Goal: Check status: Check status

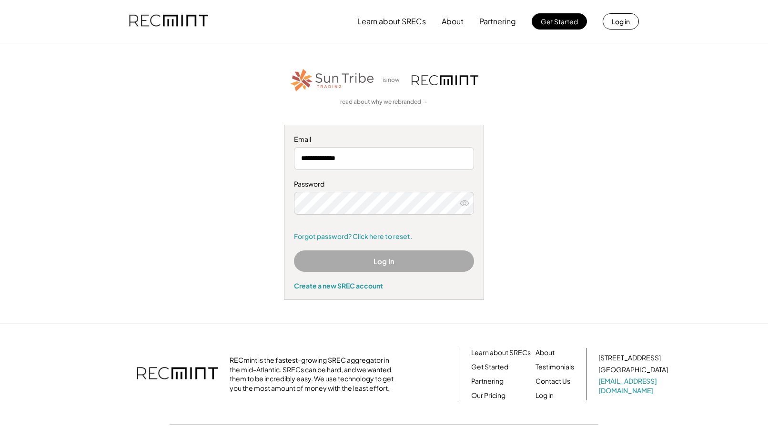
click at [359, 263] on button "Log In" at bounding box center [384, 261] width 180 height 21
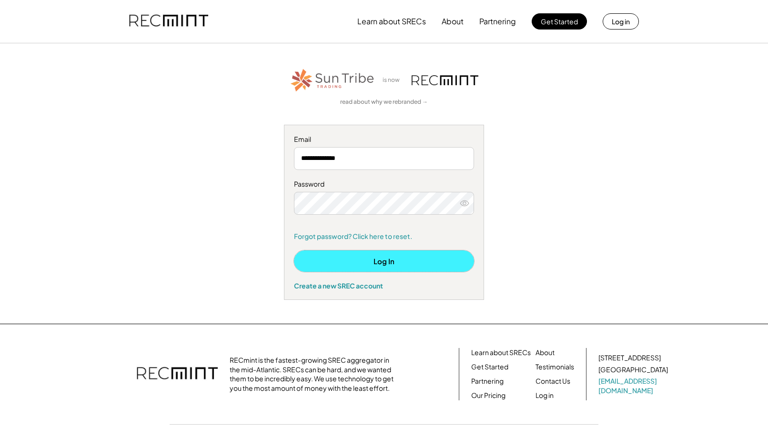
click at [361, 259] on button "Log In" at bounding box center [384, 261] width 180 height 21
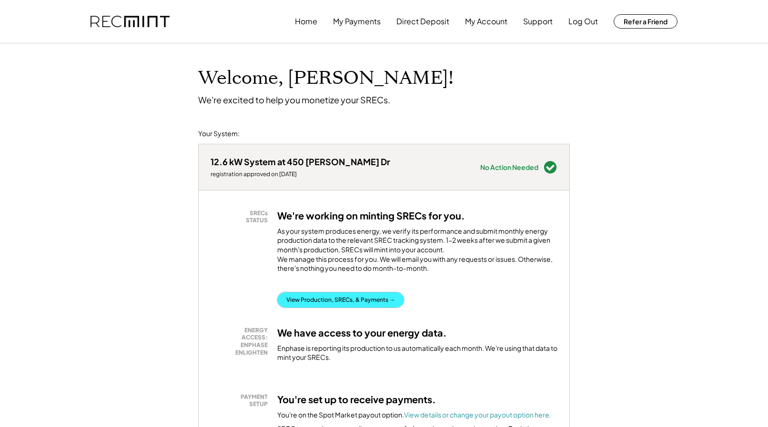
click at [377, 308] on button "View Production, SRECs, & Payments →" at bounding box center [340, 300] width 127 height 15
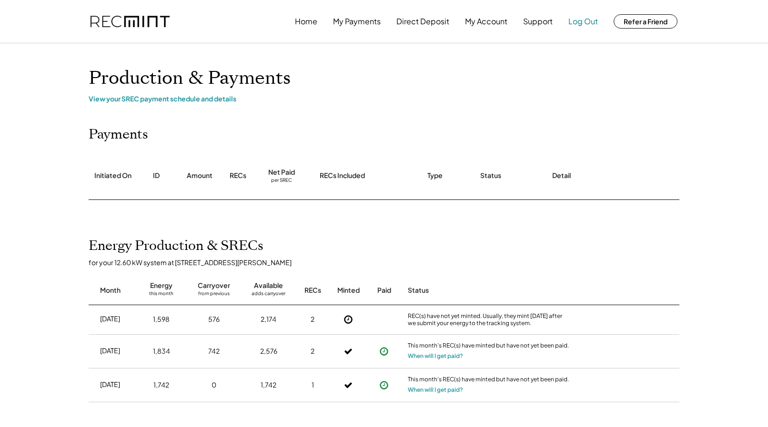
click at [592, 22] on button "Log Out" at bounding box center [583, 21] width 30 height 19
